Goal: Task Accomplishment & Management: Manage account settings

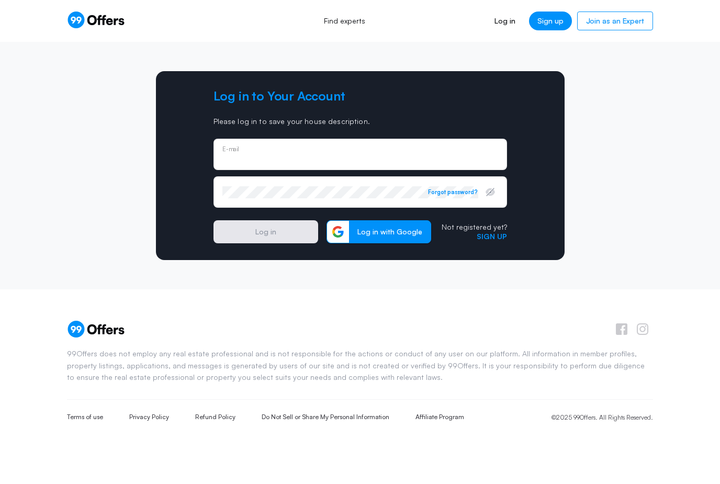
type input "[EMAIL_ADDRESS][DOMAIN_NAME]"
click at [265, 232] on button "Log in" at bounding box center [265, 231] width 105 height 23
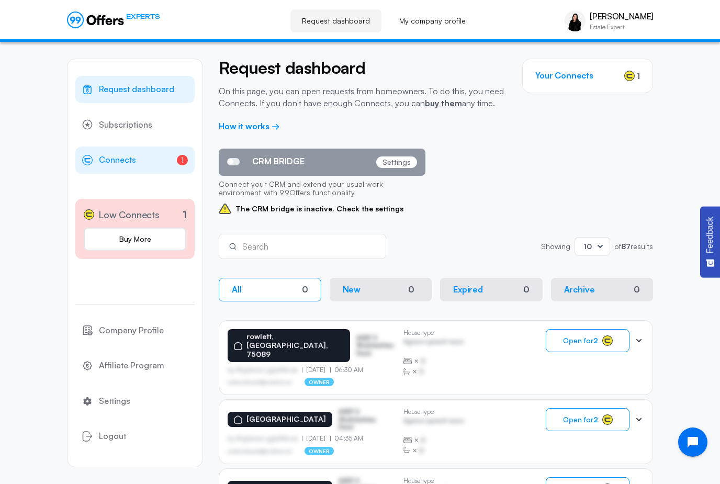
click at [149, 168] on link "1 Connects 1" at bounding box center [134, 159] width 119 height 27
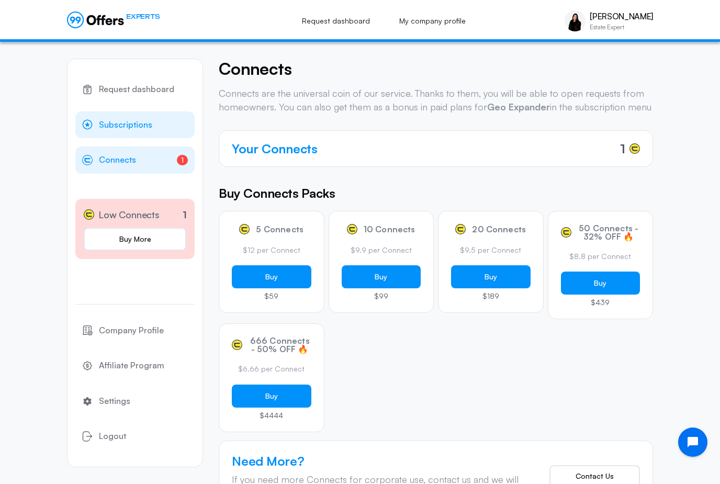
click at [153, 123] on link "Subscriptions" at bounding box center [134, 124] width 119 height 27
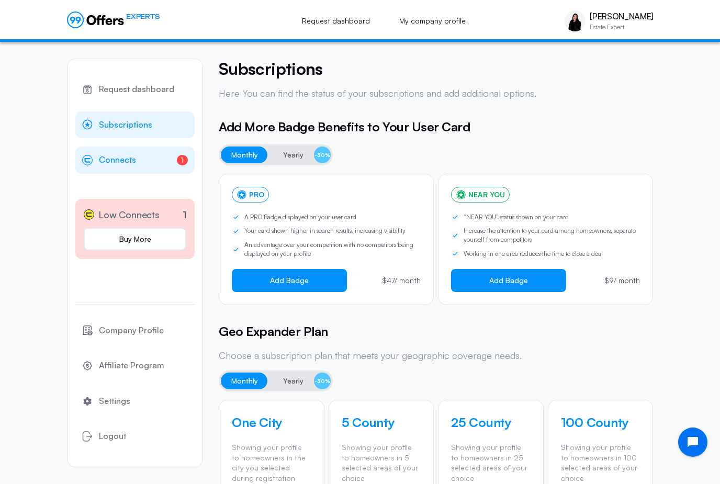
click at [146, 166] on link "1 Connects 1" at bounding box center [134, 159] width 119 height 27
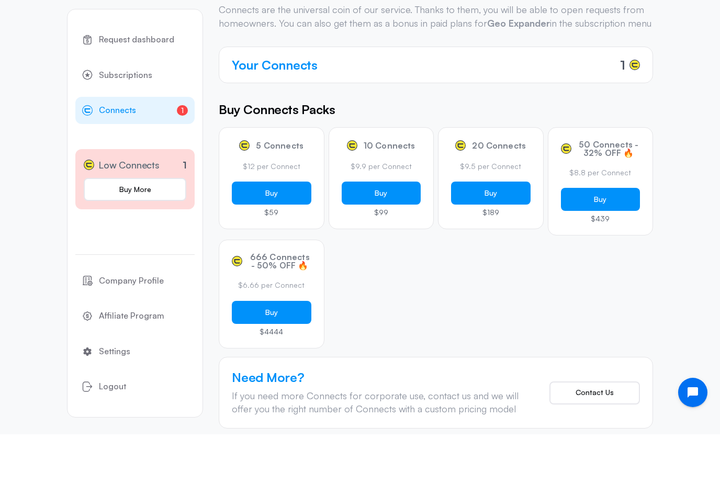
scroll to position [33, 0]
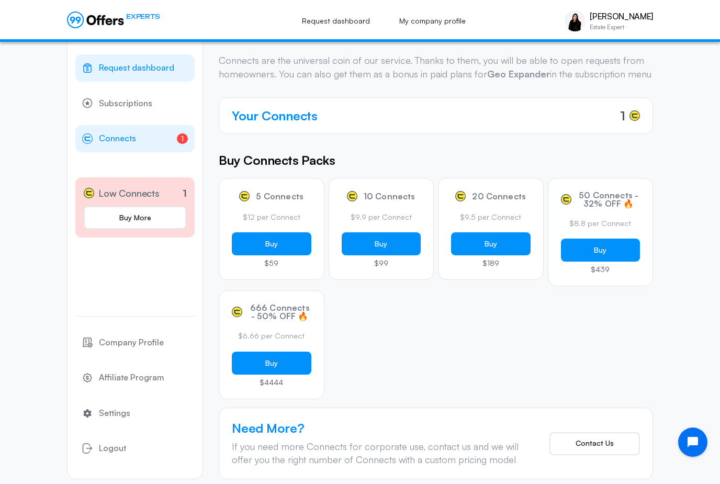
click at [166, 75] on span "Request dashboard" at bounding box center [136, 68] width 75 height 14
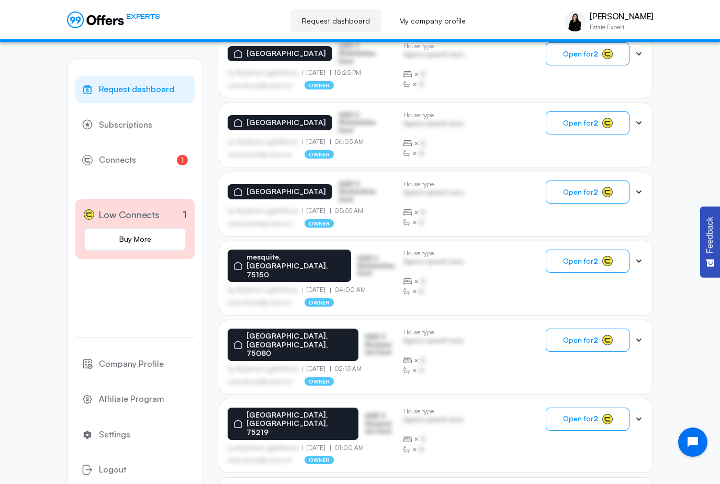
scroll to position [503, 0]
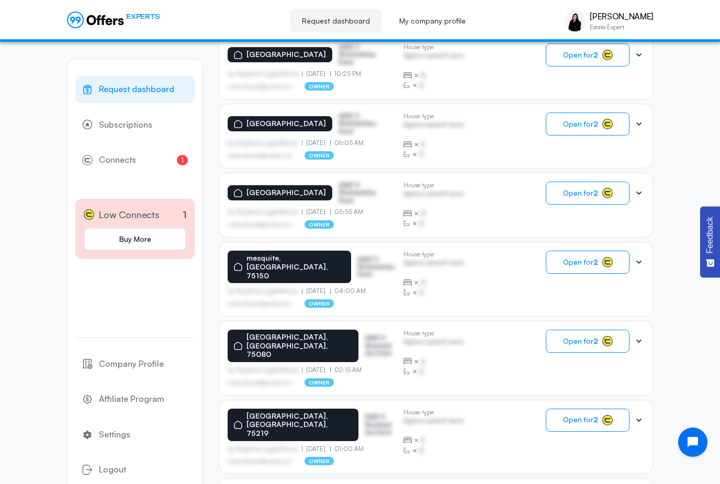
click at [496, 330] on div "[GEOGRAPHIC_DATA], [GEOGRAPHIC_DATA], 75080 ASDF S Sfasfdasfdas Dasd by Afgdsrw…" at bounding box center [436, 358] width 416 height 57
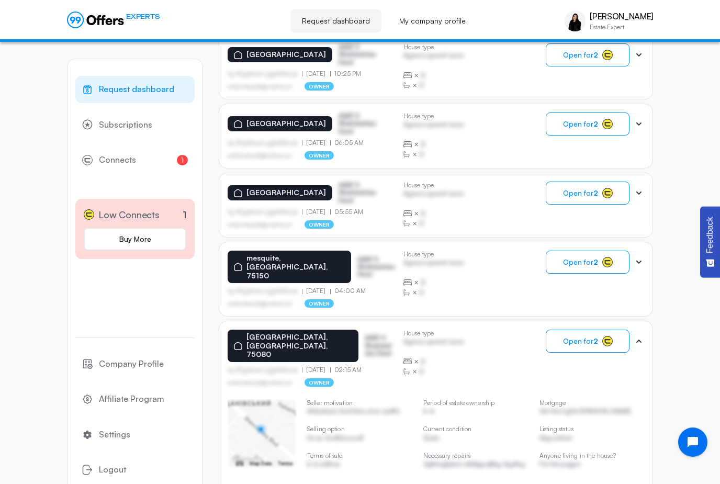
click at [368, 330] on div "[GEOGRAPHIC_DATA], [GEOGRAPHIC_DATA], 75080 ASDF S Sfasfdasfdas Dasd by Afgdsrw…" at bounding box center [311, 358] width 167 height 57
click at [508, 330] on div "[GEOGRAPHIC_DATA], [GEOGRAPHIC_DATA], 75080 ASDF S Sfasfdasfdas Dasd by Afgdsrw…" at bounding box center [436, 358] width 416 height 57
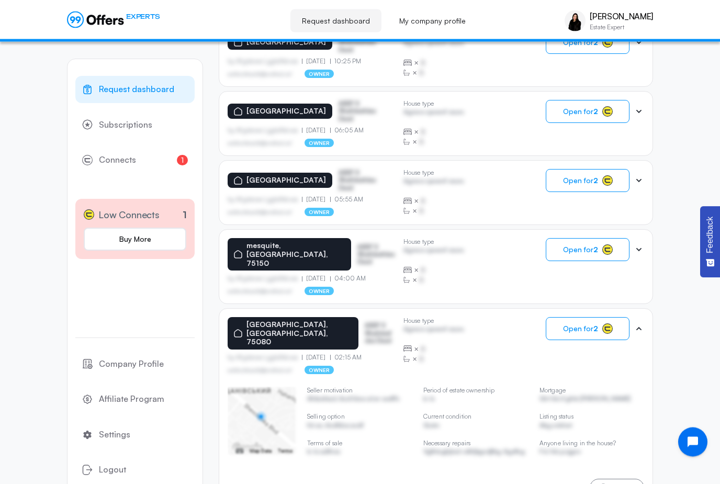
scroll to position [516, 0]
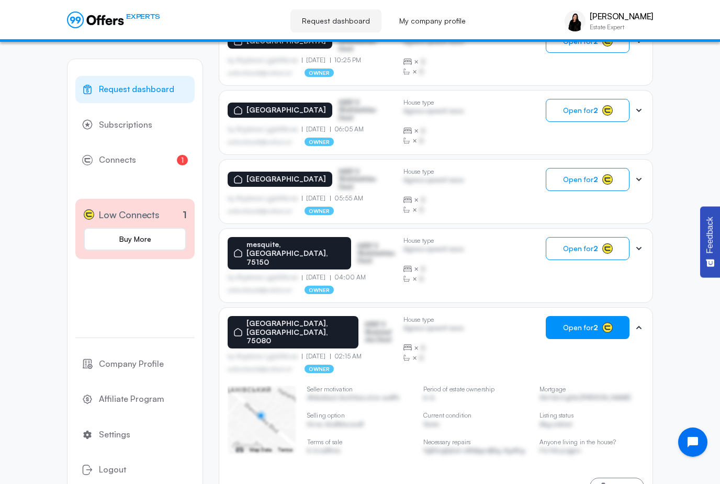
click at [607, 316] on button "Open for 2" at bounding box center [588, 327] width 84 height 23
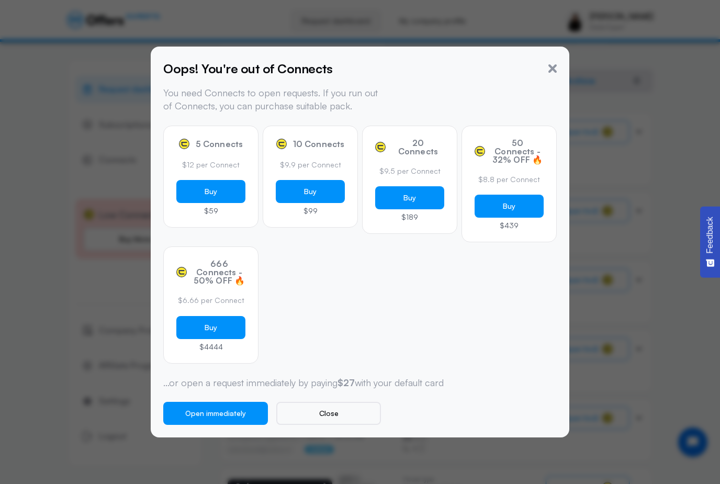
scroll to position [208, 0]
click at [554, 65] on icon "button" at bounding box center [552, 68] width 8 height 8
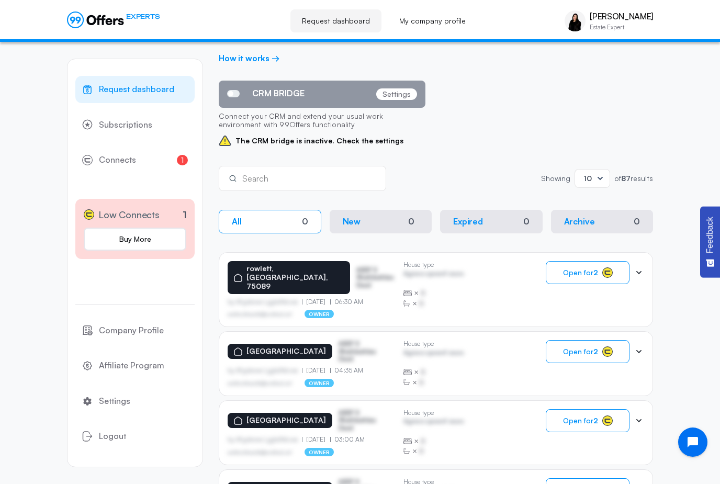
scroll to position [67, 0]
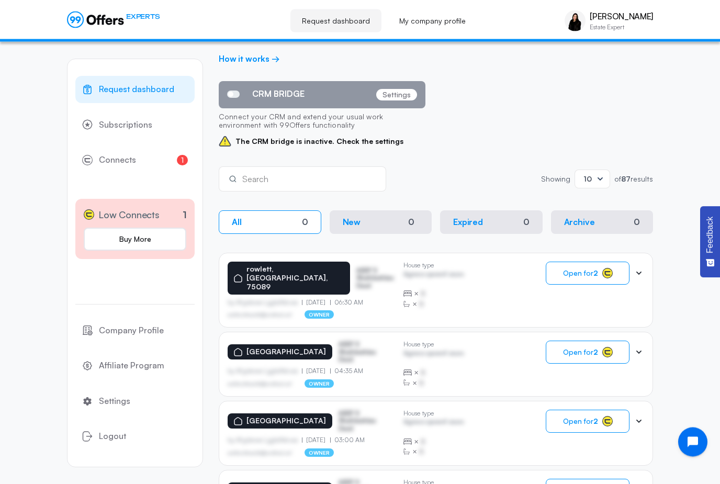
click at [495, 227] on button "Expired 0" at bounding box center [491, 223] width 103 height 24
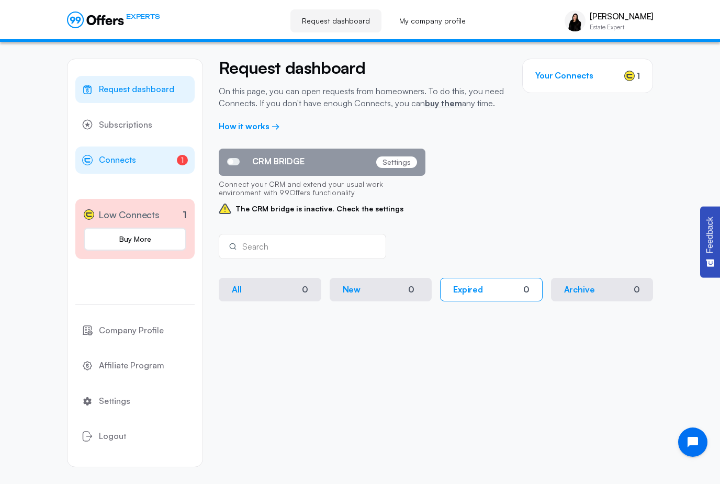
click at [156, 159] on link "1 Connects 1" at bounding box center [134, 159] width 119 height 27
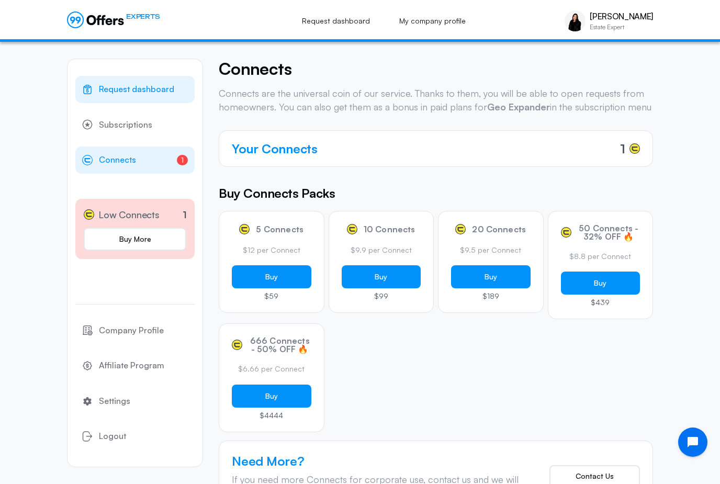
click at [150, 94] on span "Request dashboard" at bounding box center [136, 90] width 75 height 14
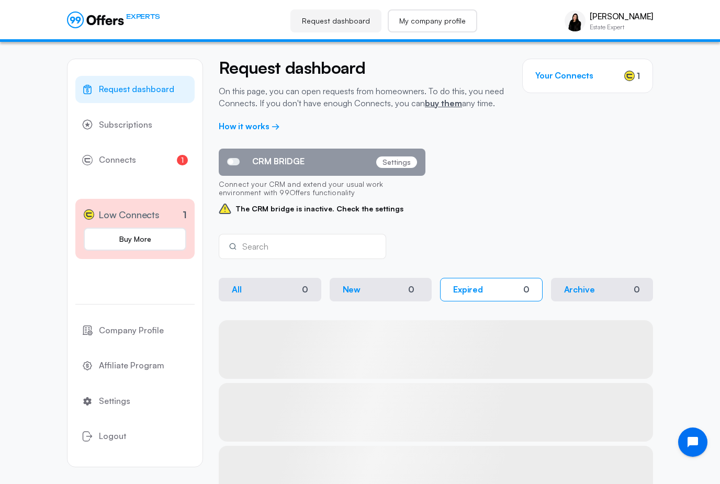
click at [448, 31] on link "My company profile" at bounding box center [432, 20] width 89 height 23
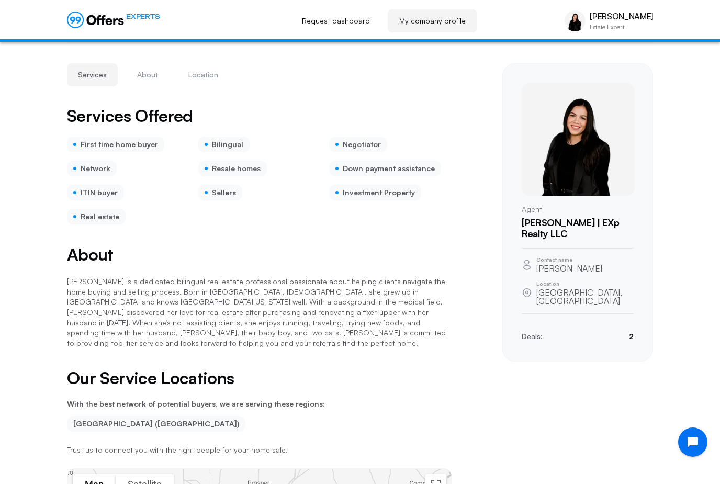
click at [604, 1] on div "EXPERTS Request dashboard My company profile [PERSON_NAME] Estate Expert [PERSO…" at bounding box center [360, 21] width 720 height 42
